Goal: Information Seeking & Learning: Find specific fact

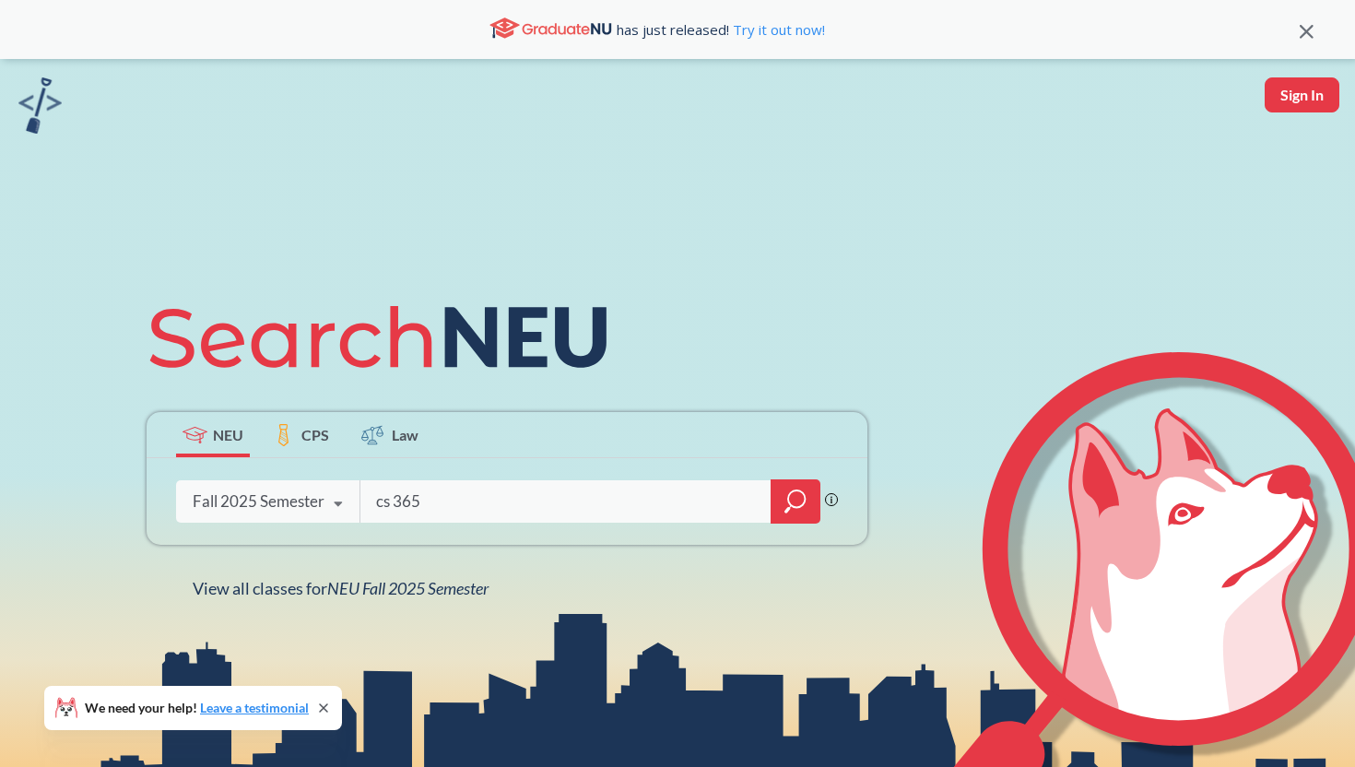
type input "cs 3650"
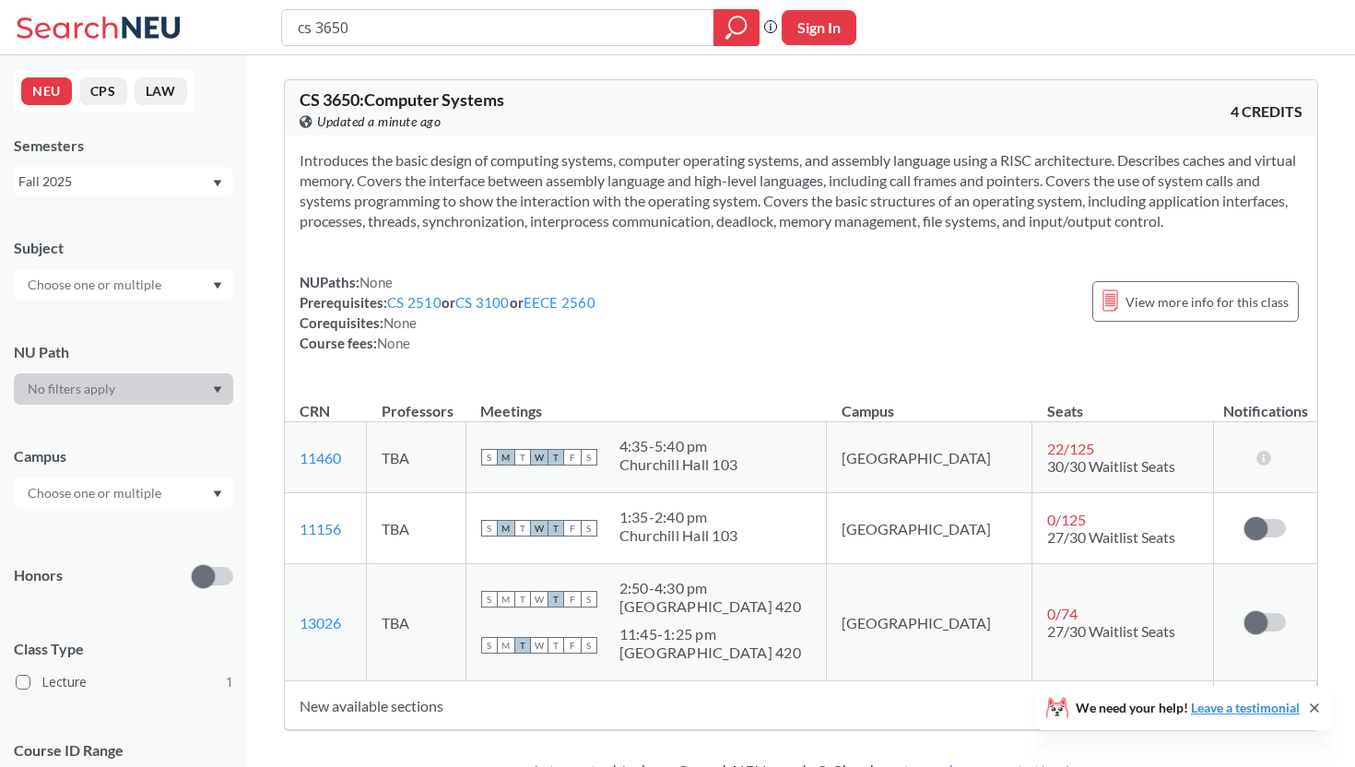
click at [376, 24] on input "cs 3650" at bounding box center [498, 27] width 405 height 31
type input "music everyday"
